Goal: Download file/media

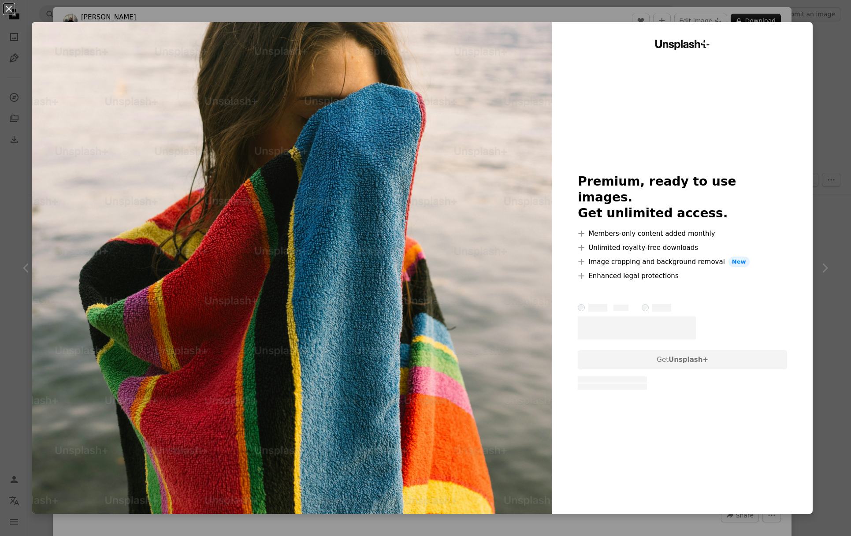
scroll to position [355, 0]
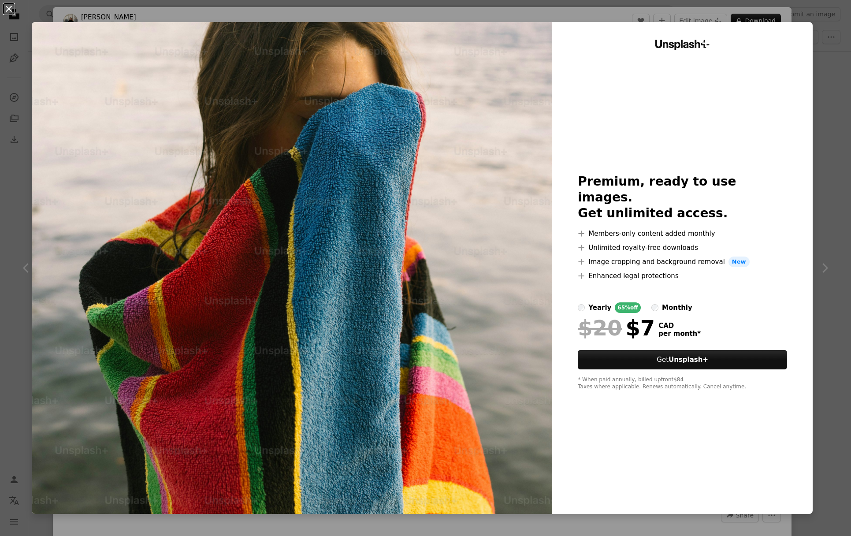
click at [7, 7] on button "An X shape" at bounding box center [9, 9] width 11 height 11
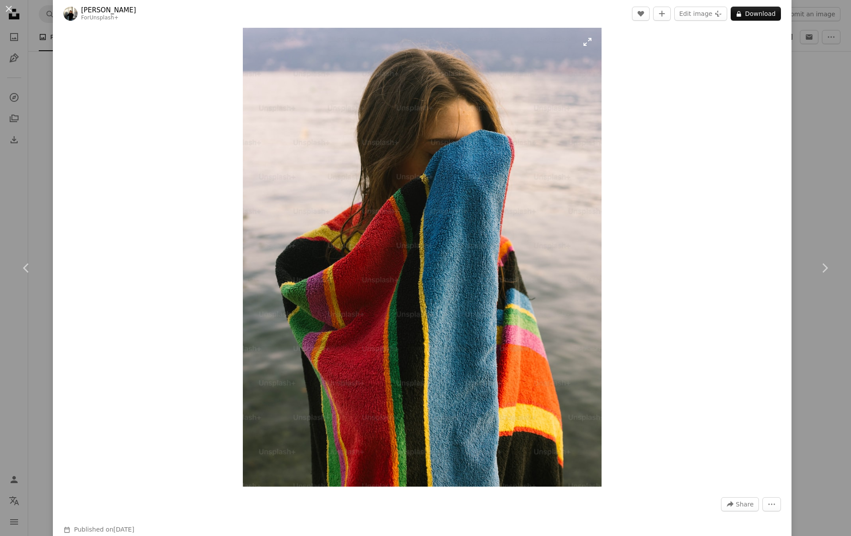
scroll to position [11, 0]
click at [7, 6] on button "An X shape" at bounding box center [9, 9] width 11 height 11
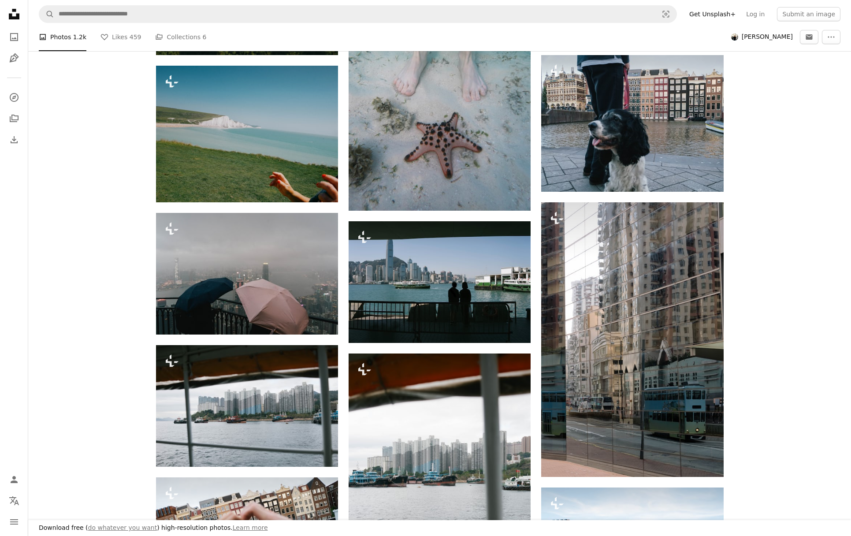
scroll to position [819, 0]
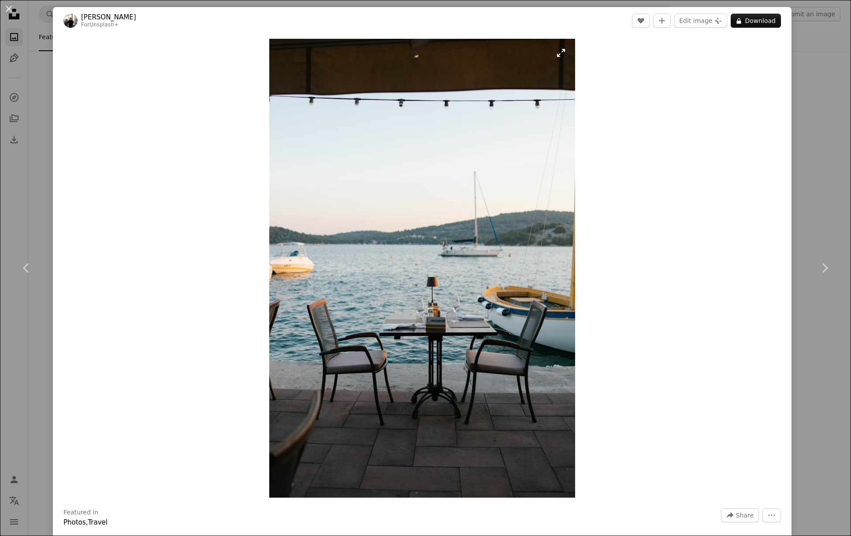
scroll to position [835, 0]
click at [777, 19] on button "A lock Download" at bounding box center [756, 21] width 50 height 14
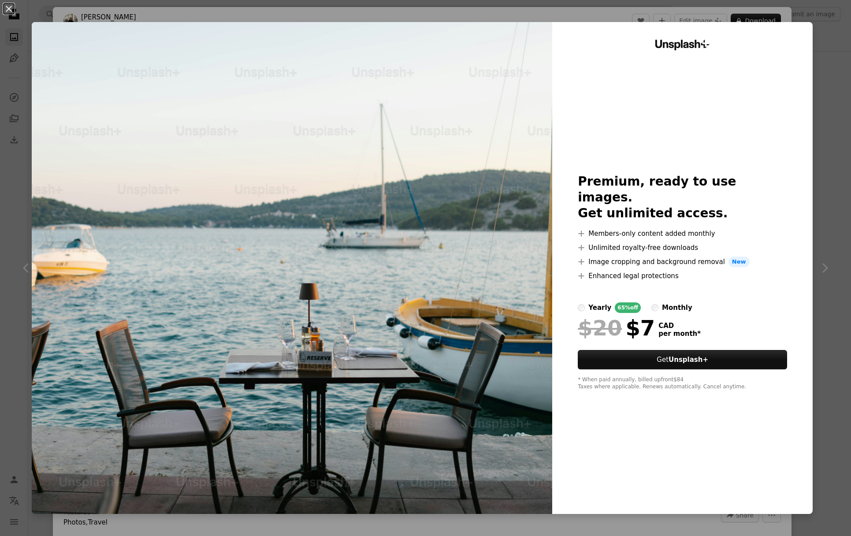
click at [828, 133] on div "An X shape Unsplash+ Premium, ready to use images. Get unlimited access. A plus…" at bounding box center [425, 268] width 851 height 536
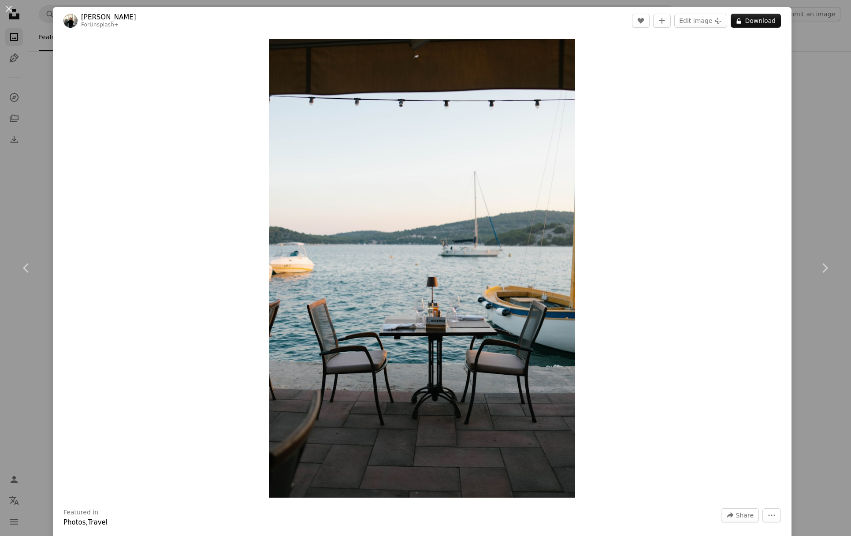
click at [11, 9] on button "An X shape" at bounding box center [9, 9] width 11 height 11
